Goal: Task Accomplishment & Management: Use online tool/utility

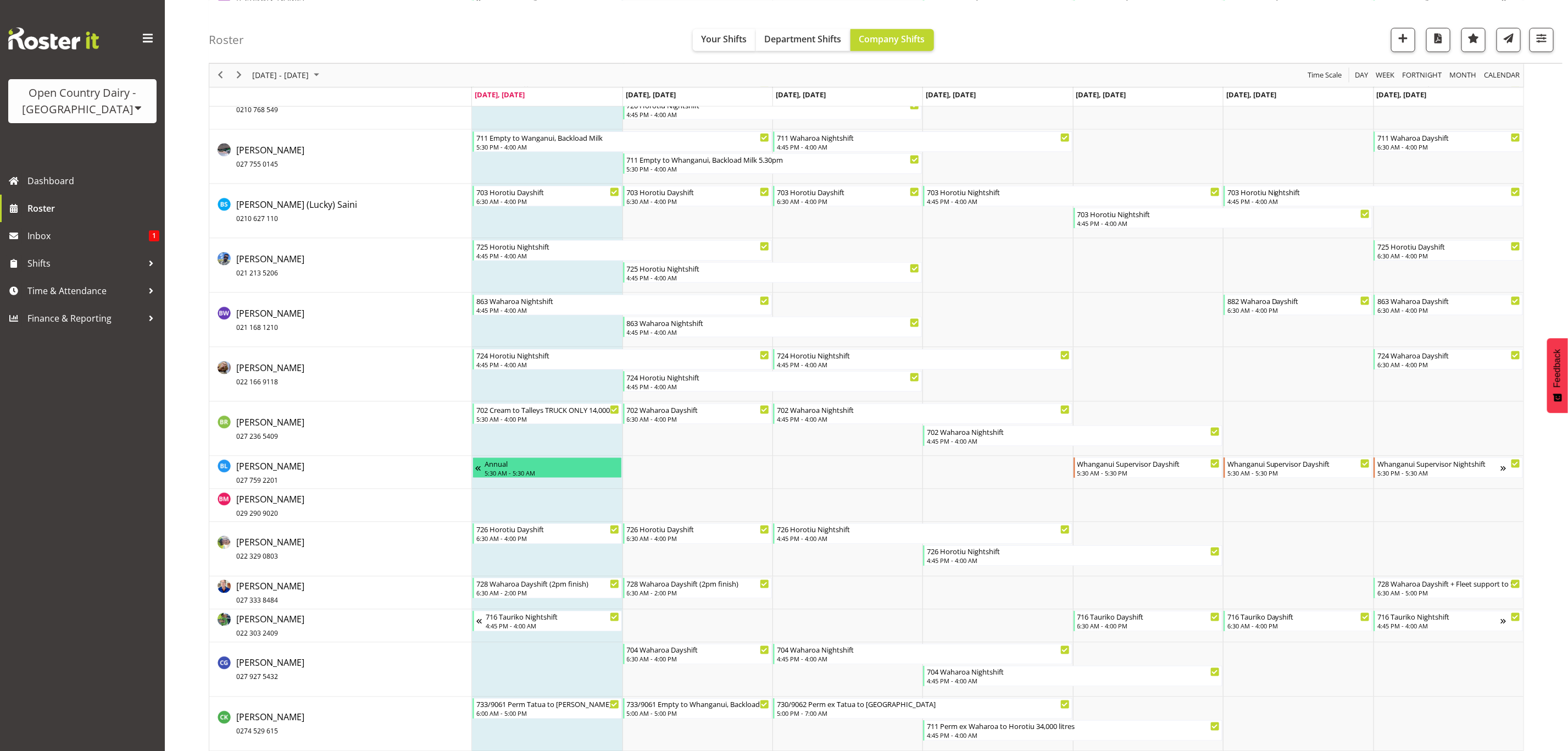
scroll to position [990, 0]
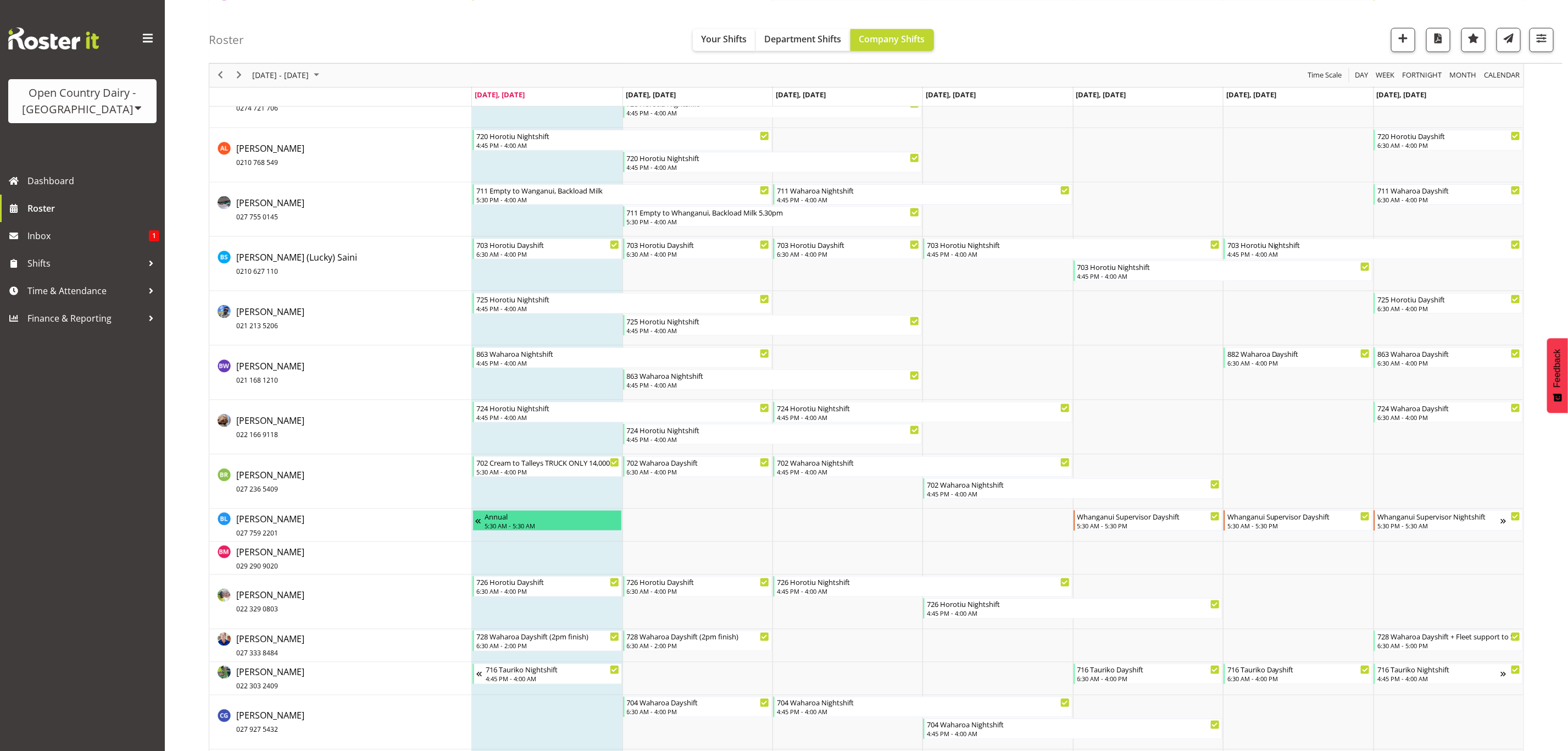
click at [107, 110] on div "Open Country Dairy - [GEOGRAPHIC_DATA]" at bounding box center [82, 100] width 126 height 33
click at [69, 234] on span "Inbox" at bounding box center [88, 236] width 121 height 17
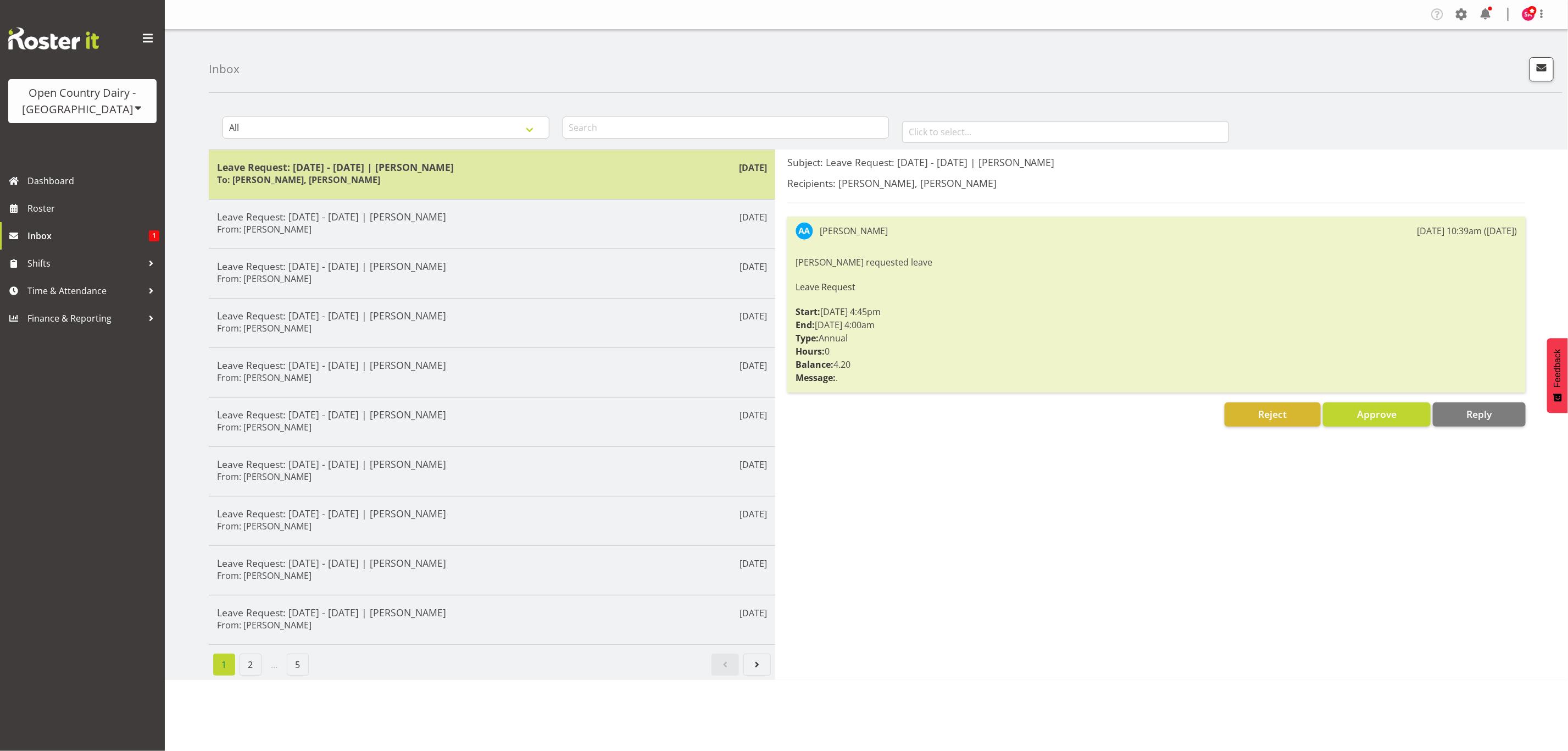
click at [457, 174] on div "Leave Request: 30/08/25 - 01/09/25 | Abhilash Antony To: Steve Webb, Stacey All…" at bounding box center [491, 174] width 550 height 27
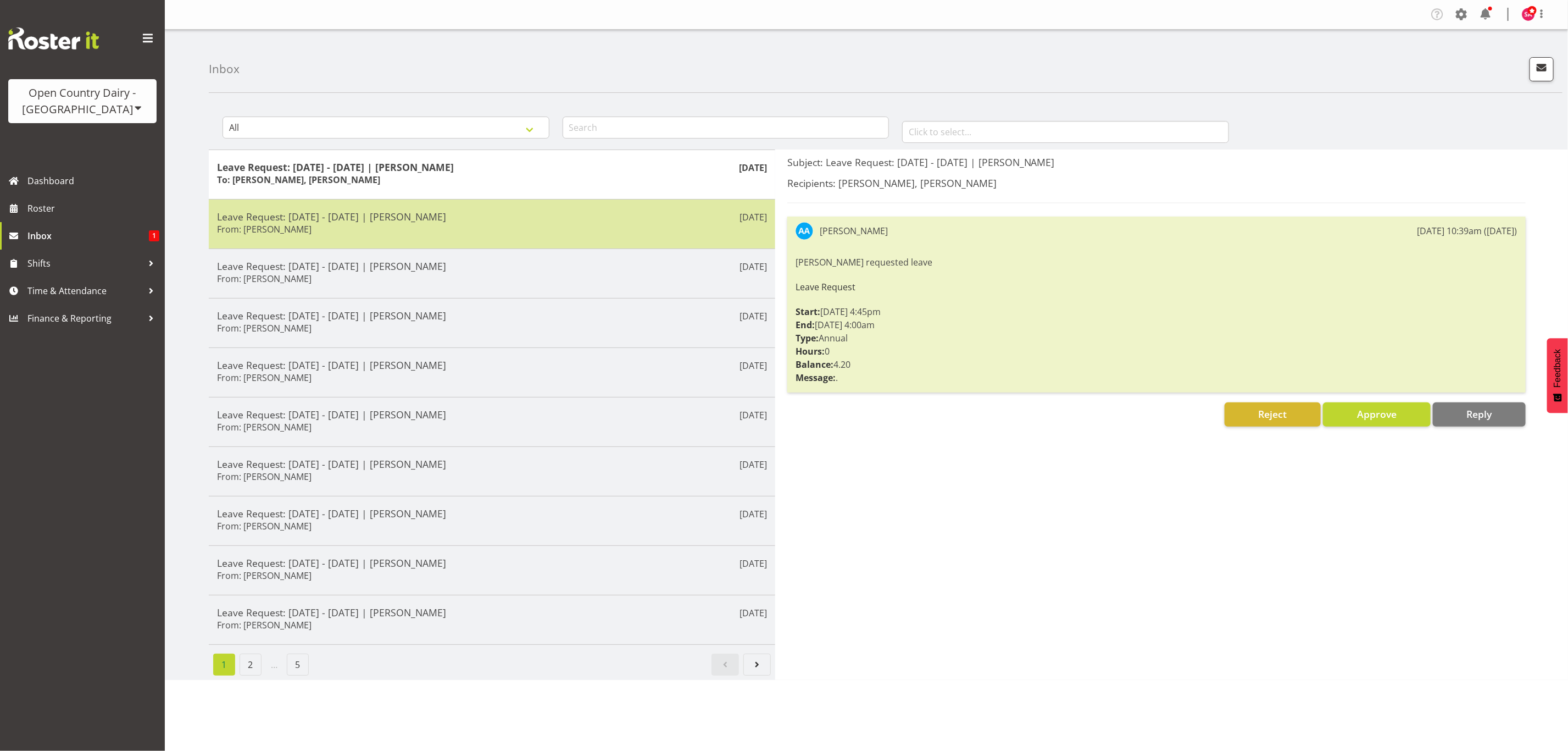
click at [447, 231] on div "Leave Request: 14/08/25 - 18/08/25 | Bruce Lind From: Bruce Lind" at bounding box center [491, 224] width 550 height 27
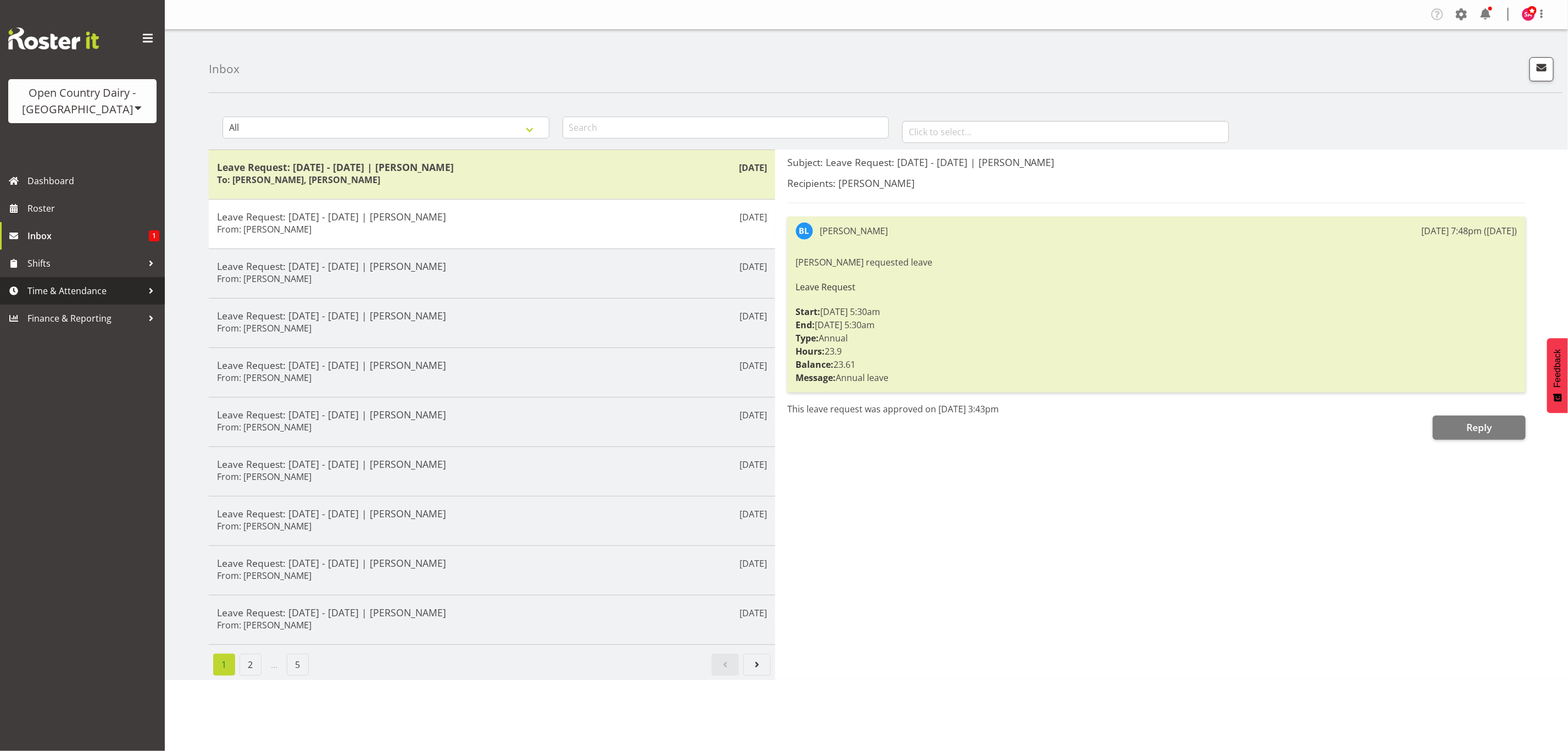
click at [76, 299] on span "Time & Attendance" at bounding box center [85, 291] width 115 height 17
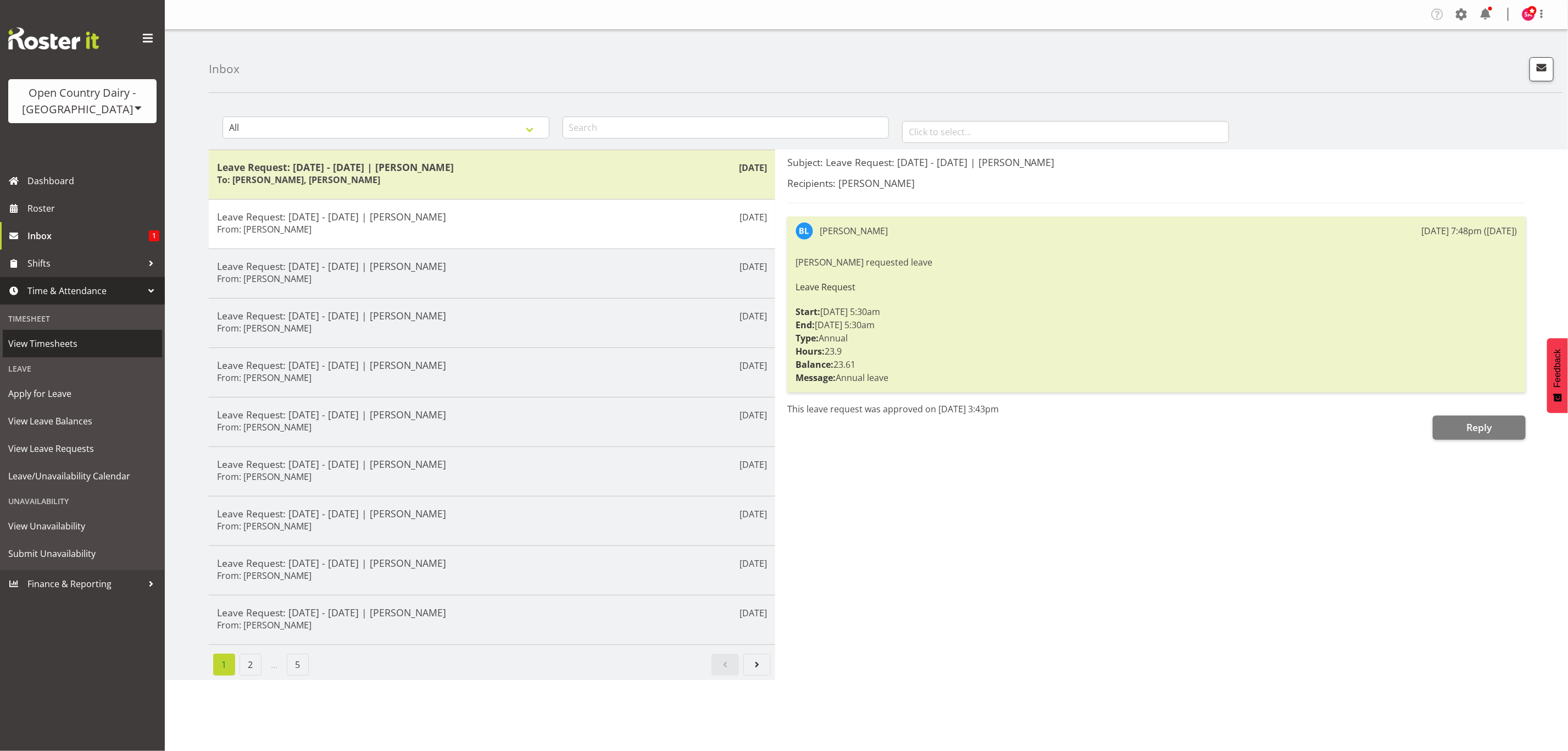
click at [54, 353] on link "View Timesheets" at bounding box center [82, 343] width 159 height 28
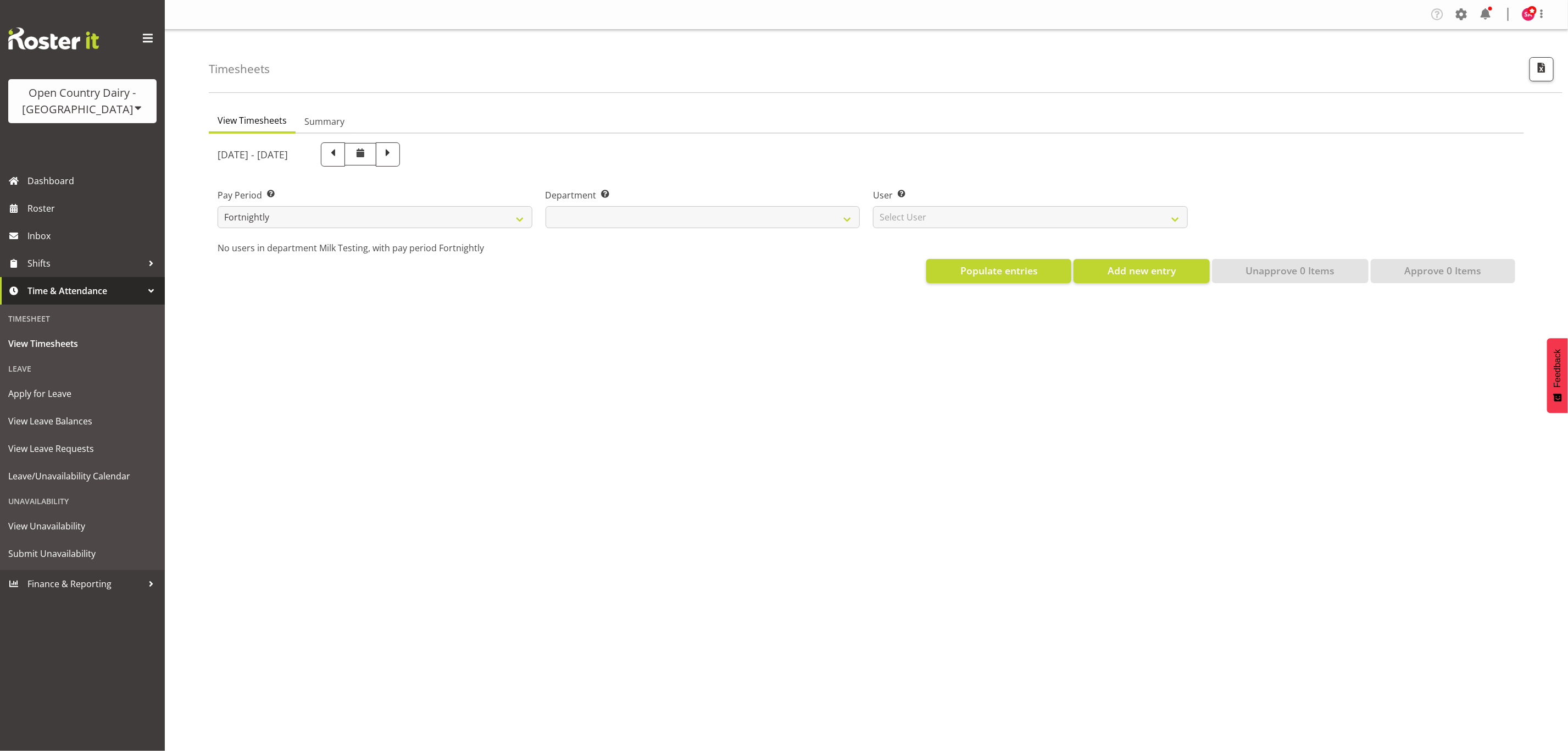
click at [104, 101] on div "Open Country Dairy - [GEOGRAPHIC_DATA]" at bounding box center [82, 100] width 126 height 33
select select
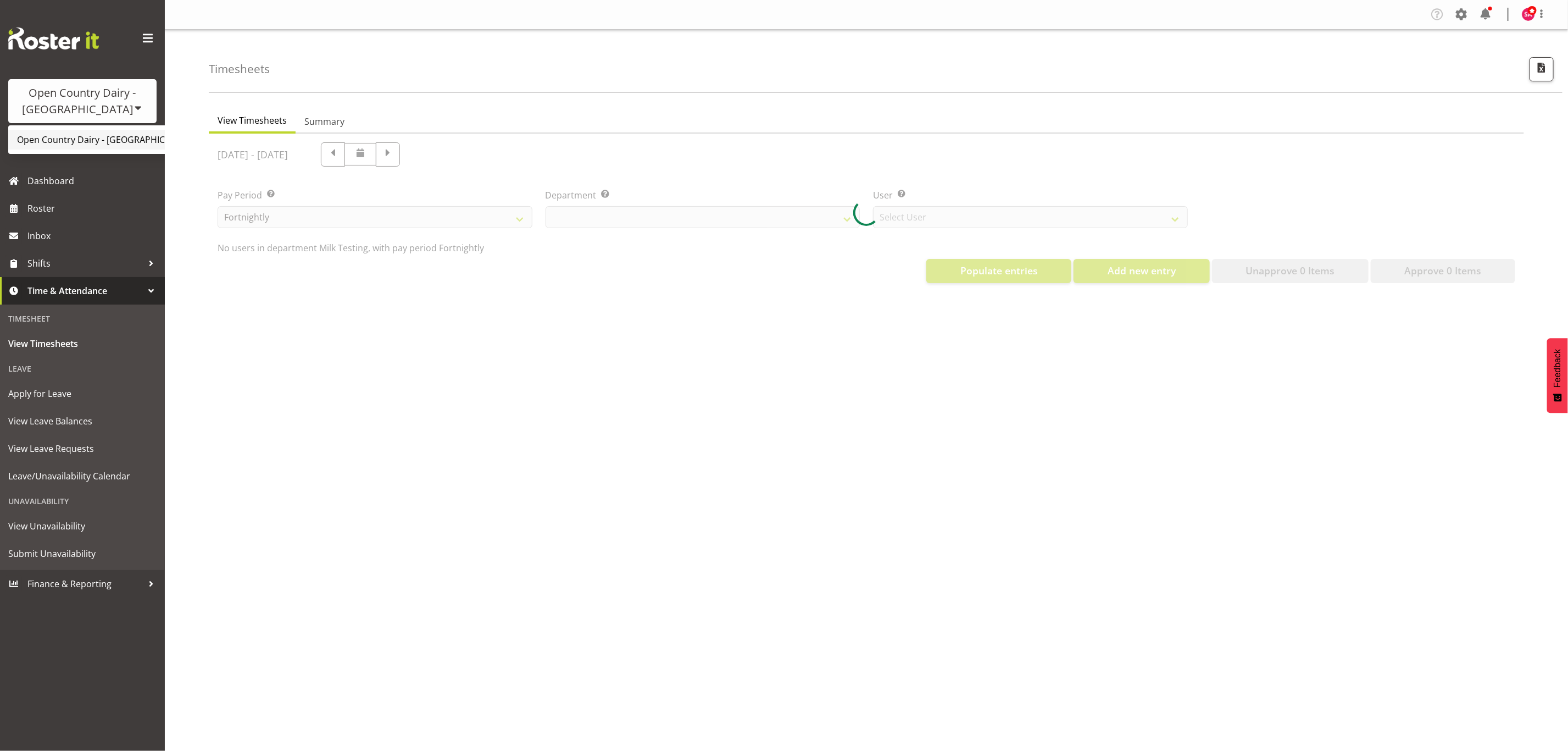
click at [105, 134] on link "Open Country Dairy - [GEOGRAPHIC_DATA]" at bounding box center [115, 140] width 213 height 20
select select "699"
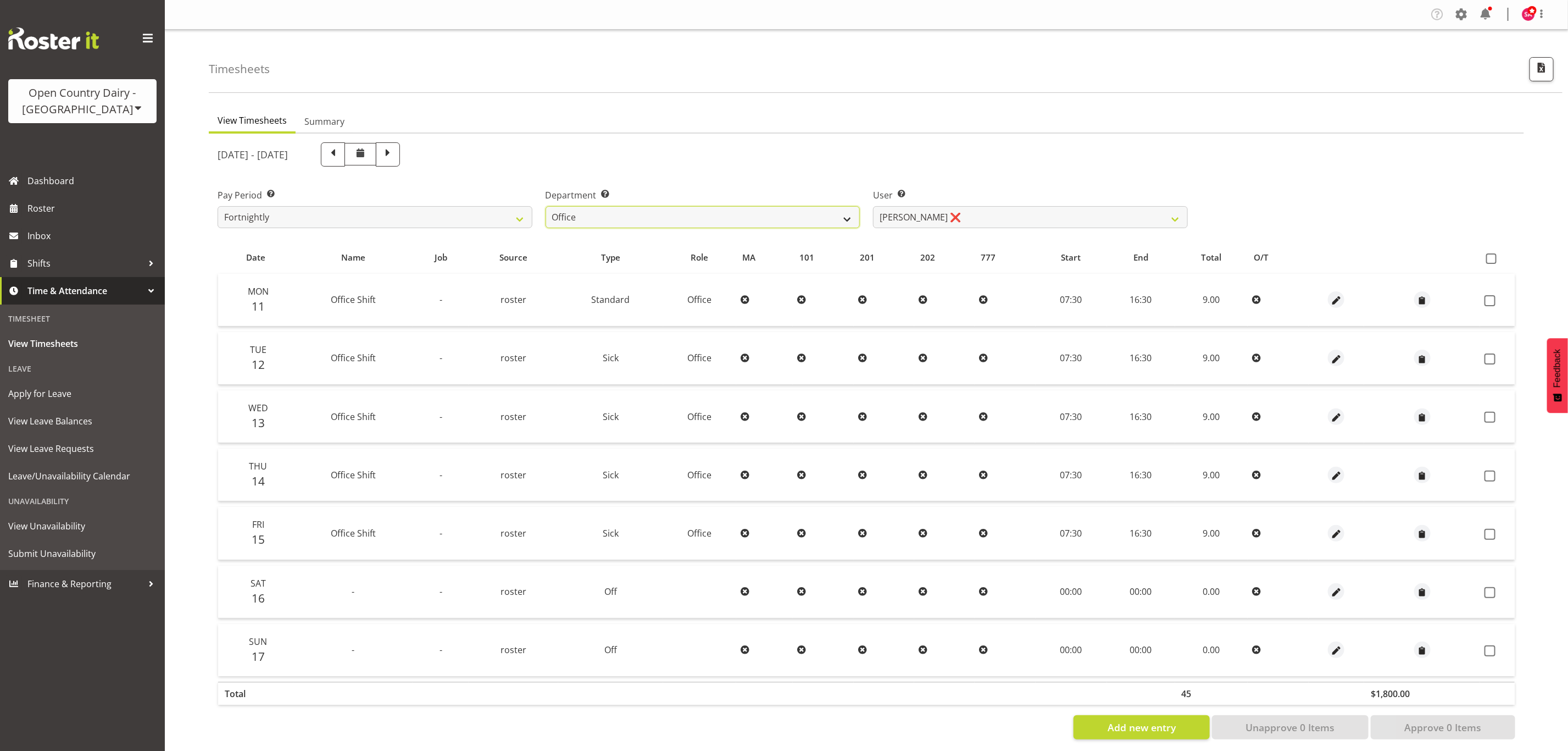
click at [651, 213] on select "734 735 736 737 738 739 850 851 852 853 854 855 856 858 861 862 865 868 869 870" at bounding box center [703, 217] width 315 height 22
click at [958, 211] on select "Clare Welland ❌ Corey Millan ❌ Jessica Greenwood ❌ Michael Campbell ❌ Michelle …" at bounding box center [1031, 217] width 315 height 22
select select "7479"
click at [874, 206] on select "Clare Welland ❌ Corey Millan ❌ Jessica Greenwood ❌ Michael Campbell ❌ Michelle …" at bounding box center [1031, 217] width 315 height 22
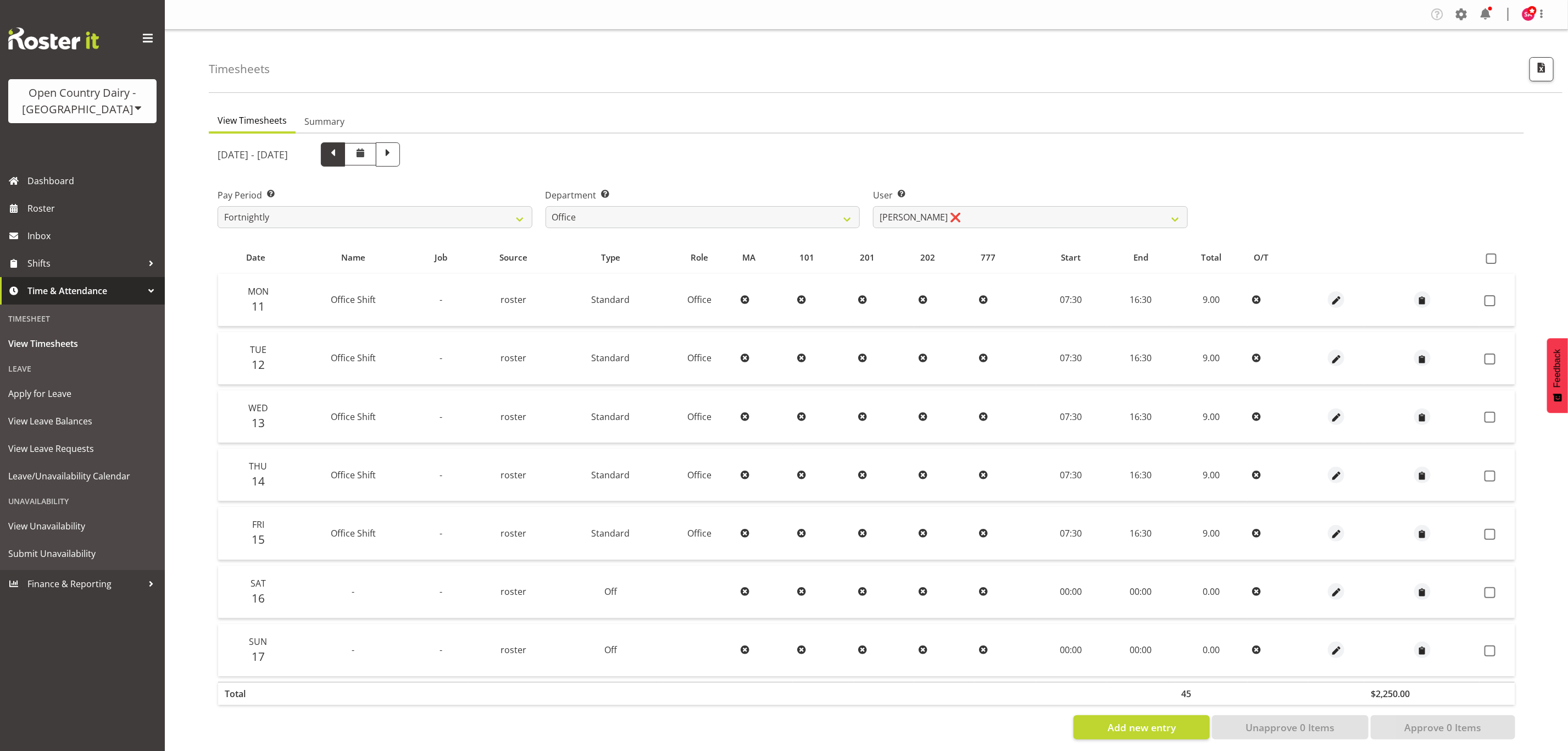
click at [341, 155] on span at bounding box center [332, 153] width 14 height 14
select select
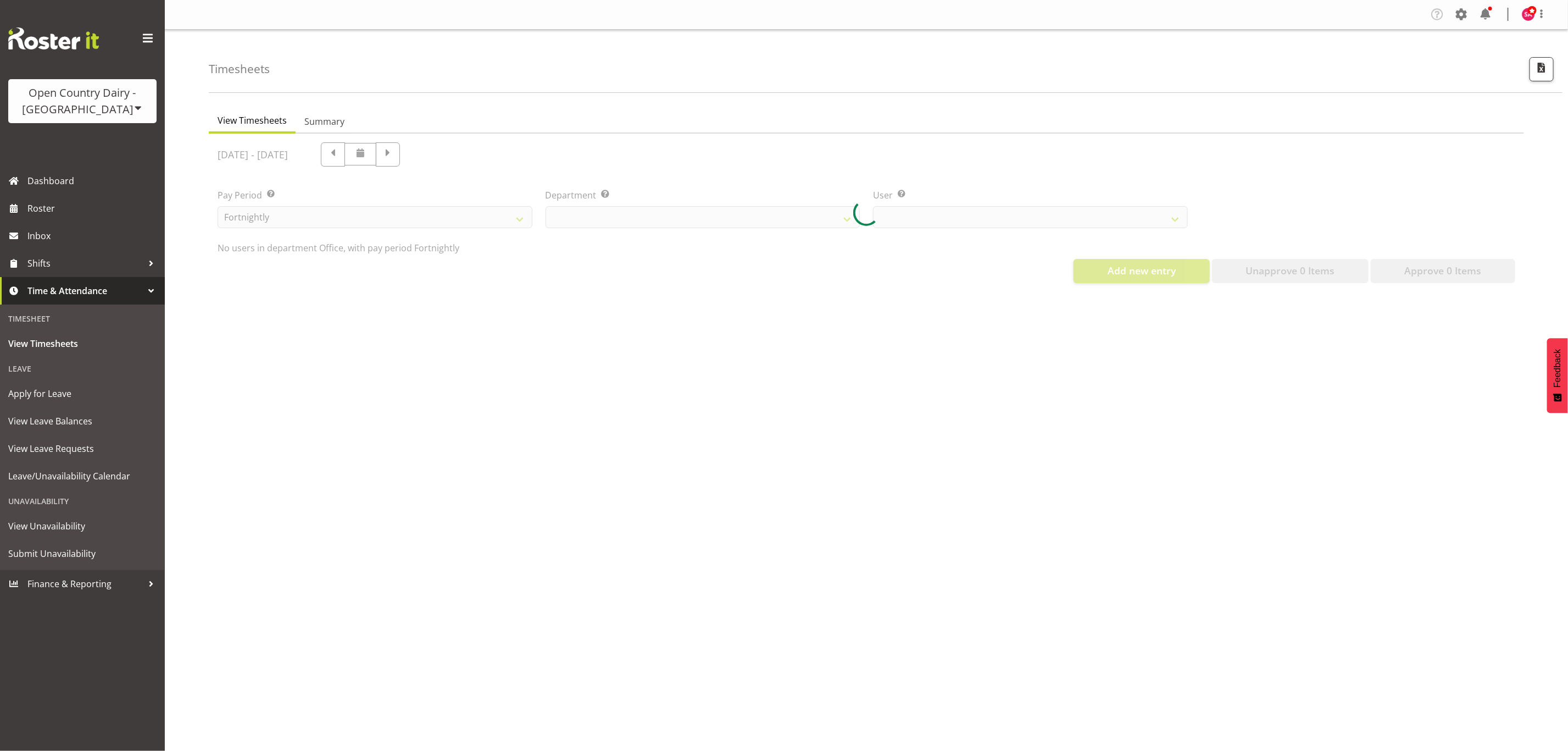
select select "699"
select select "7479"
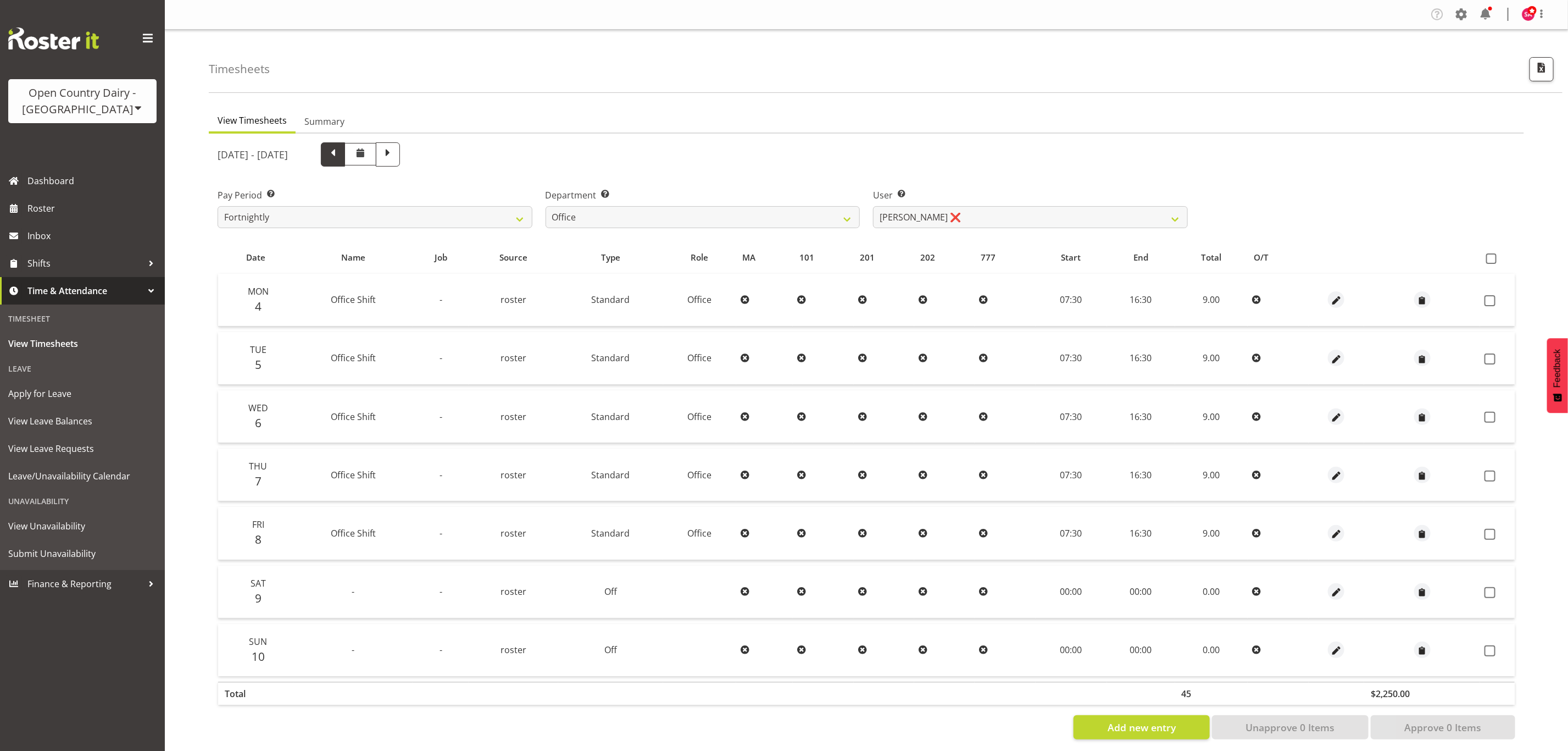
click at [341, 157] on span at bounding box center [332, 153] width 14 height 14
select select
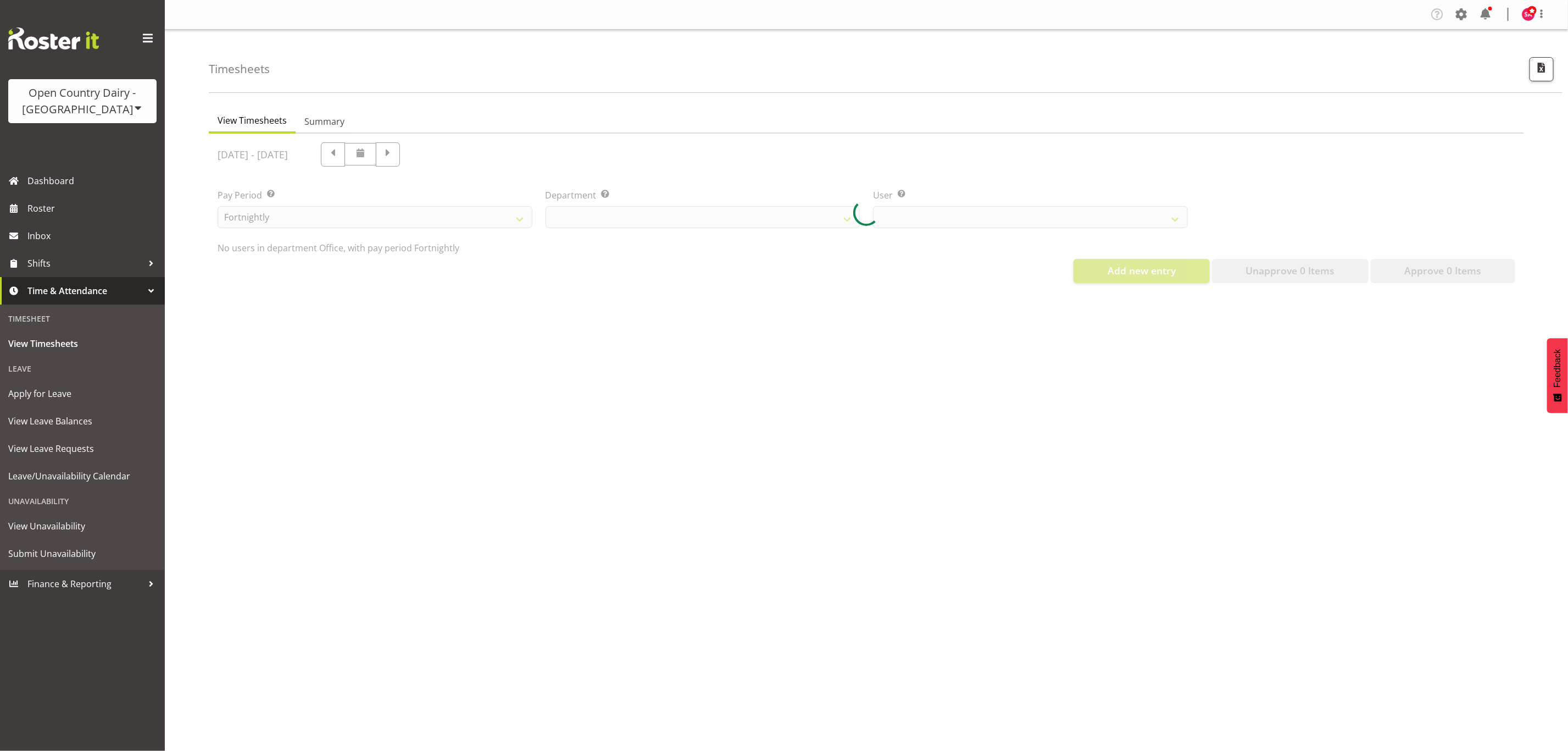
select select "699"
select select "7479"
